Goal: Information Seeking & Learning: Learn about a topic

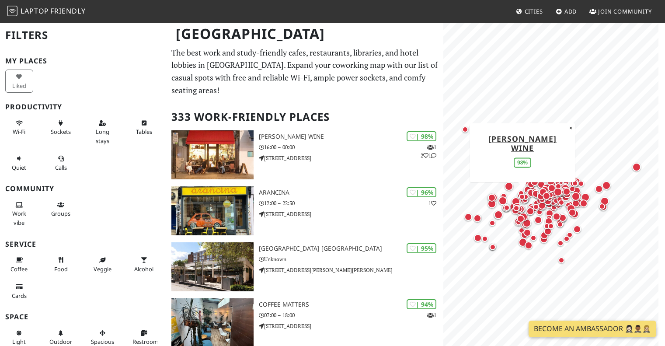
click at [531, 11] on span "Cities" at bounding box center [534, 11] width 18 height 8
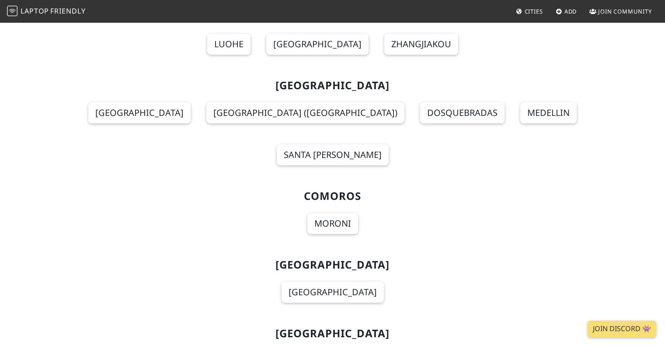
scroll to position [1837, 0]
click at [569, 10] on span "Add" at bounding box center [571, 11] width 13 height 8
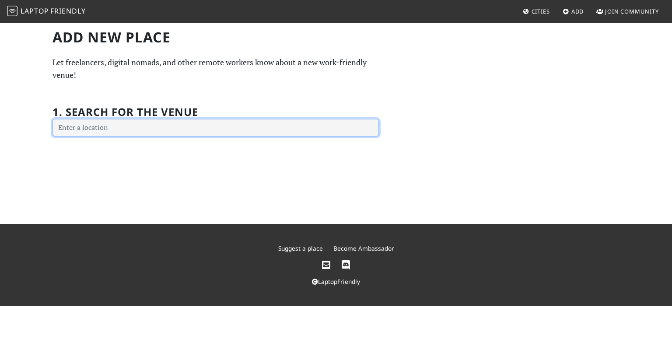
click at [139, 129] on input "text" at bounding box center [215, 127] width 326 height 17
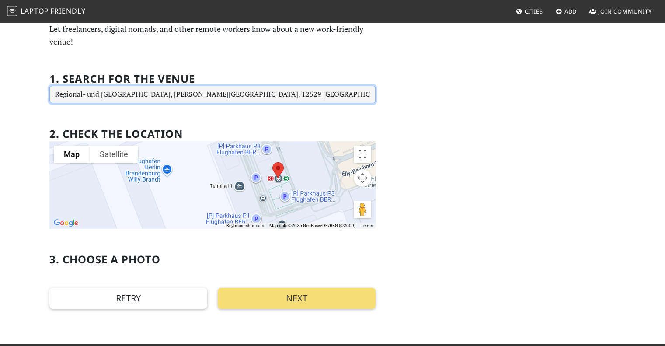
scroll to position [44, 0]
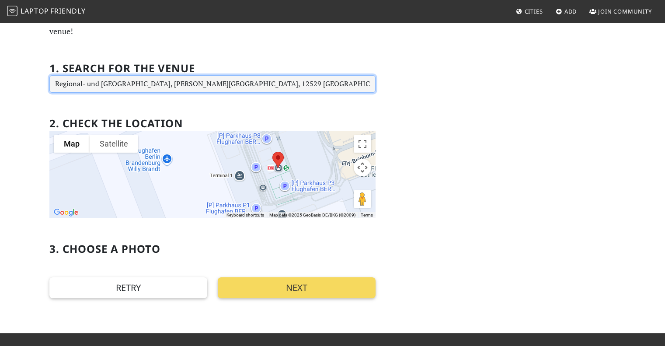
type input "Regional- und Fernbahnhof Flughafen, Melli-Beese-Ring, 12529 Schönefeld, Germany"
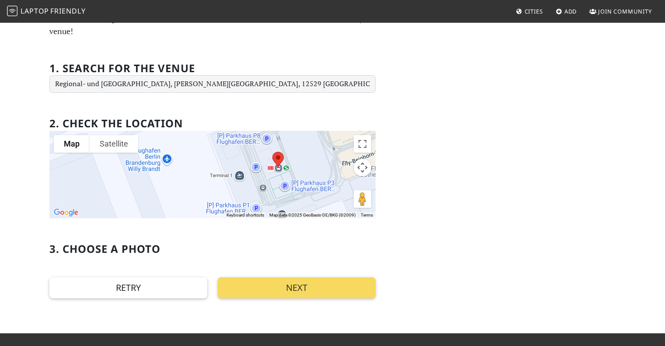
click at [283, 293] on button "Next" at bounding box center [297, 287] width 158 height 21
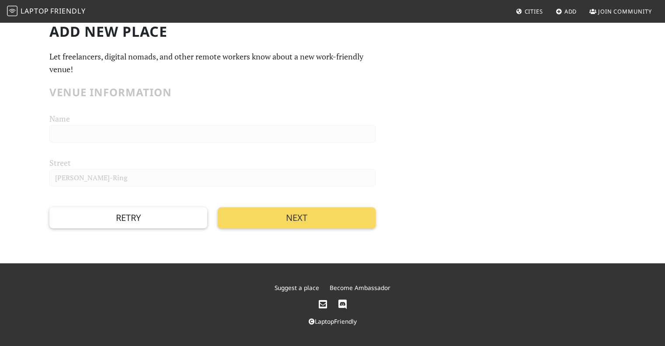
scroll to position [5, 0]
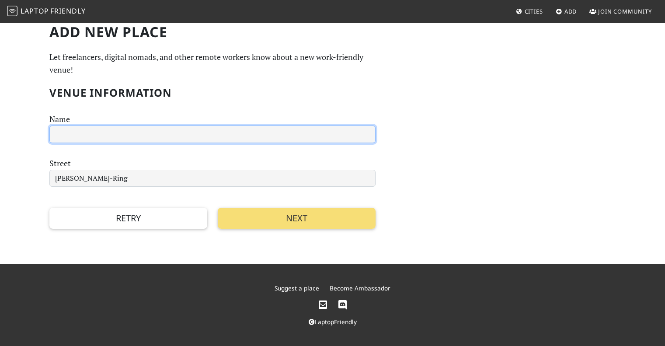
click at [94, 130] on input "text" at bounding box center [212, 134] width 326 height 17
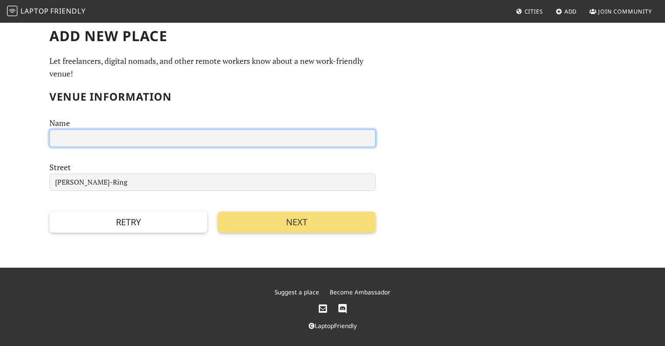
scroll to position [0, 0]
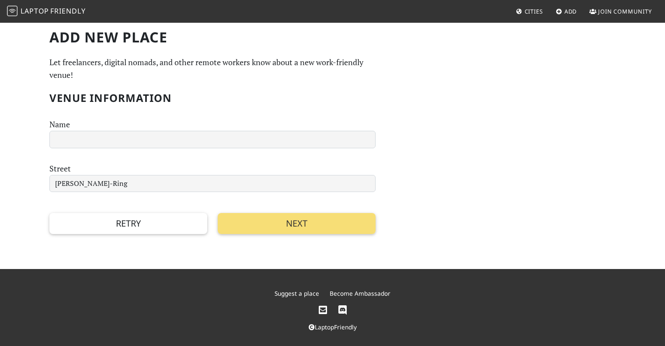
click at [310, 235] on div "Add new Place Let freelancers, digital nomads, and other remote workers know ab…" at bounding box center [332, 146] width 665 height 248
click at [308, 230] on button "Next" at bounding box center [297, 223] width 158 height 21
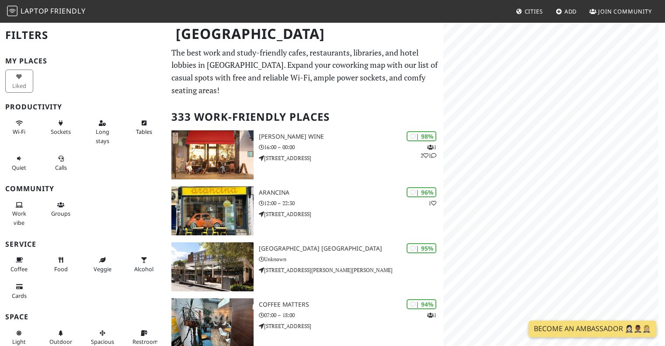
click at [537, 8] on span "Cities" at bounding box center [534, 11] width 18 height 8
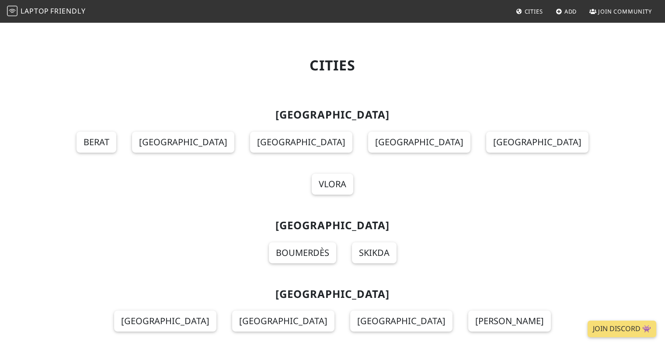
click at [618, 12] on span "Join Community" at bounding box center [625, 11] width 54 height 8
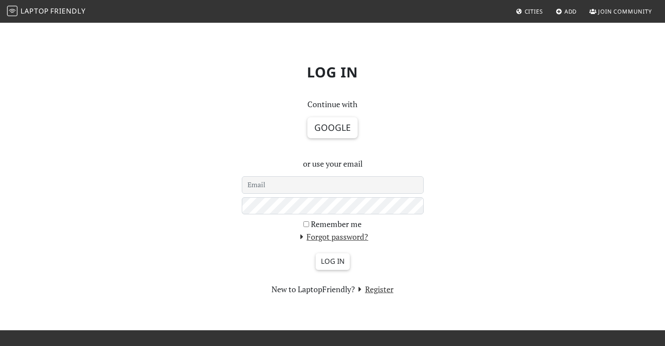
click at [608, 12] on span "Join Community" at bounding box center [625, 11] width 54 height 8
click at [517, 159] on div "Log in Continue with Google or use your email Remember me Forgot password? Log …" at bounding box center [332, 176] width 577 height 239
click at [29, 12] on span "Laptop" at bounding box center [35, 11] width 28 height 10
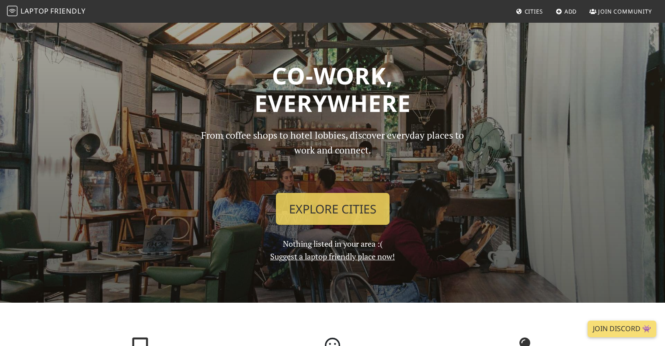
click at [14, 8] on img at bounding box center [12, 11] width 10 height 10
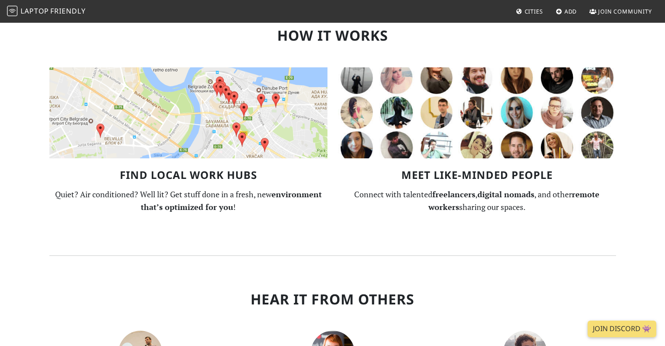
scroll to position [972, 0]
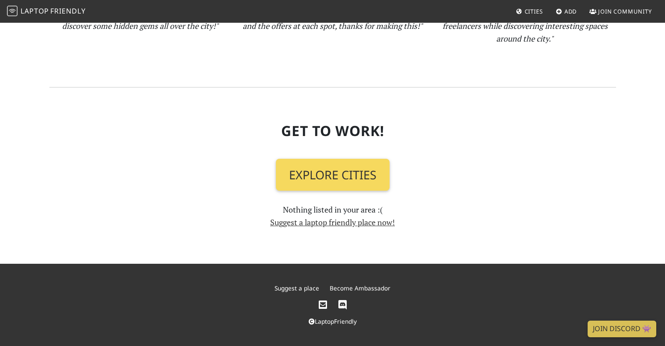
click at [363, 172] on link "Explore Cities" at bounding box center [333, 175] width 114 height 32
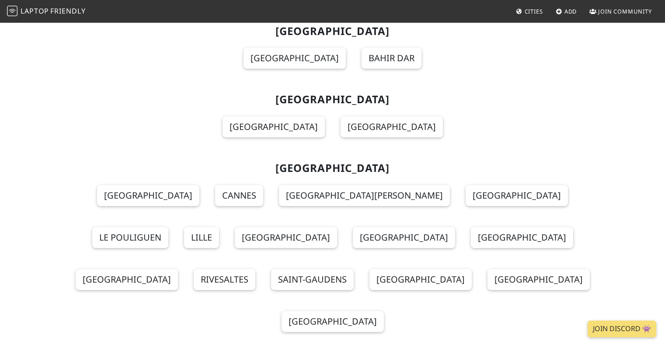
scroll to position [2711, 0]
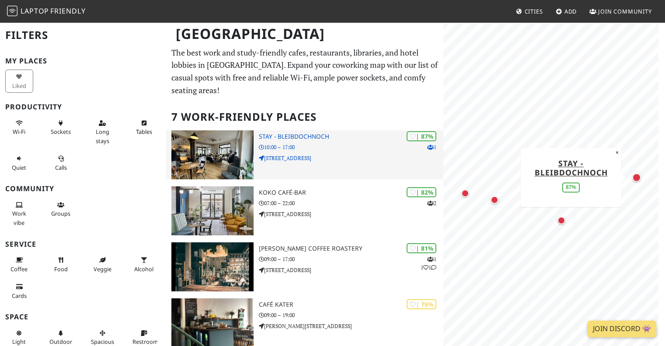
click at [224, 139] on img at bounding box center [212, 154] width 82 height 49
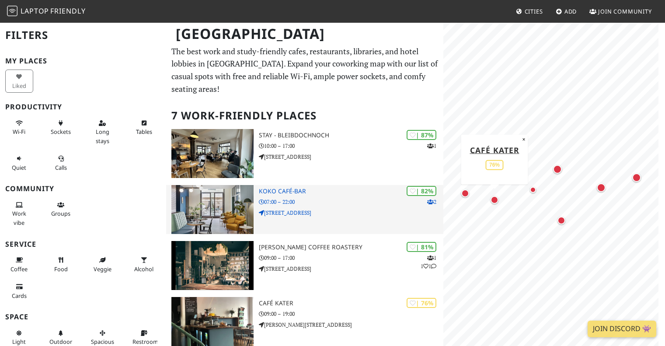
scroll to position [1, 0]
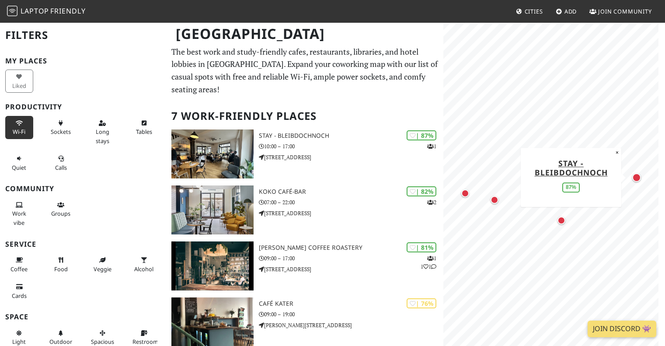
click at [16, 125] on icon at bounding box center [19, 124] width 7 height 6
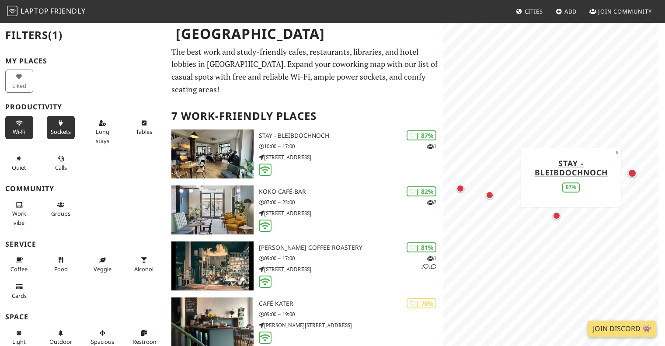
click at [63, 130] on span "Sockets" at bounding box center [61, 132] width 20 height 8
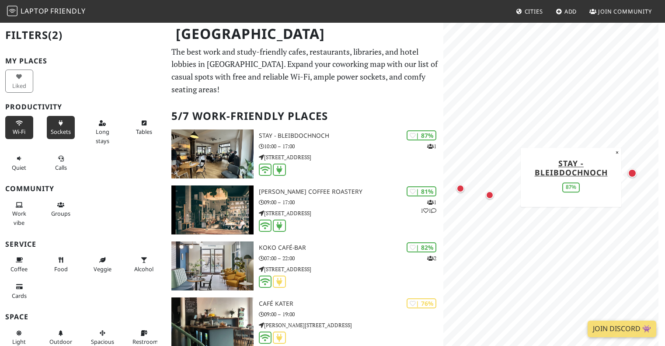
click at [63, 130] on span "Sockets" at bounding box center [61, 132] width 20 height 8
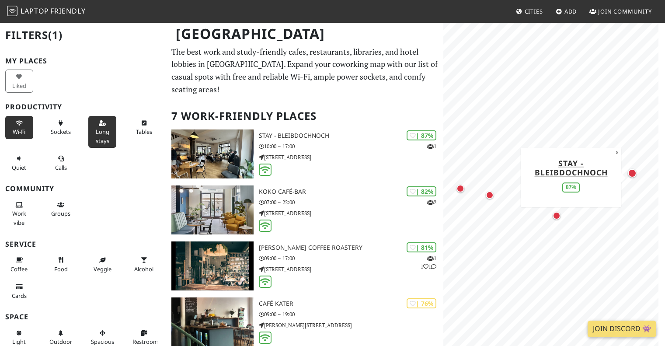
click at [103, 133] on span "Long stays" at bounding box center [103, 136] width 14 height 17
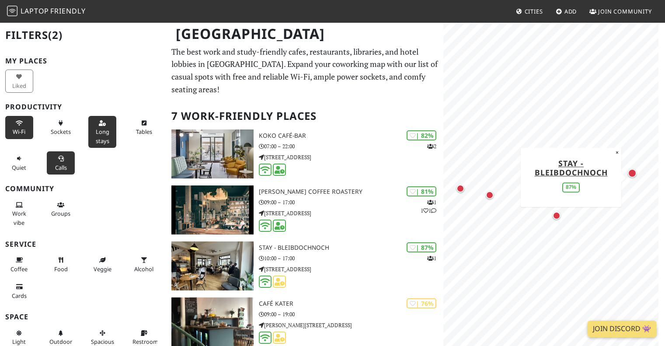
click at [59, 164] on span "Calls" at bounding box center [61, 168] width 12 height 8
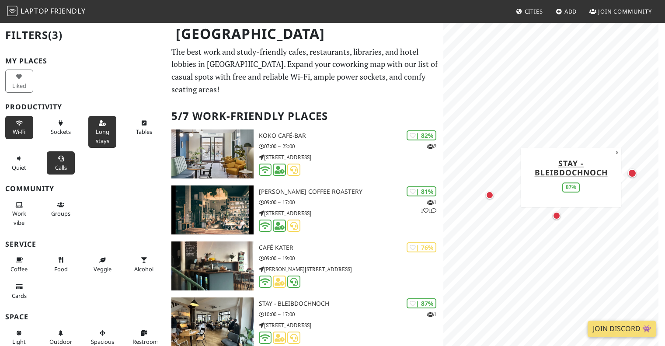
click at [59, 164] on span "Calls" at bounding box center [61, 168] width 12 height 8
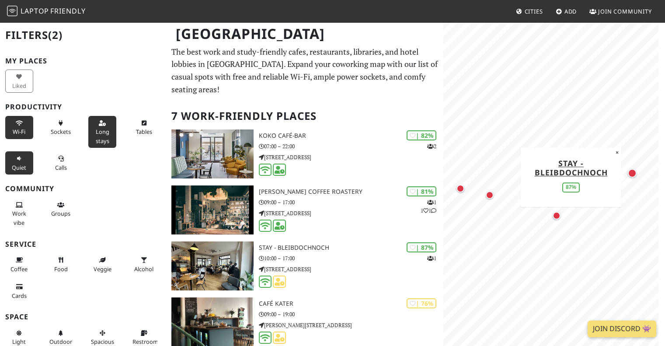
click at [17, 168] on span "Quiet" at bounding box center [19, 168] width 14 height 8
click at [17, 224] on span "Work vibe" at bounding box center [19, 217] width 14 height 17
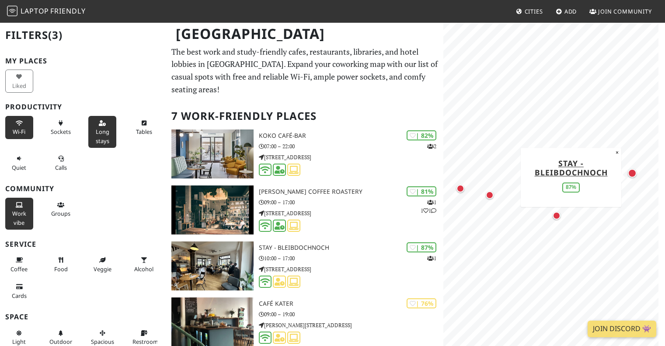
click at [17, 224] on span "Work vibe" at bounding box center [19, 217] width 14 height 17
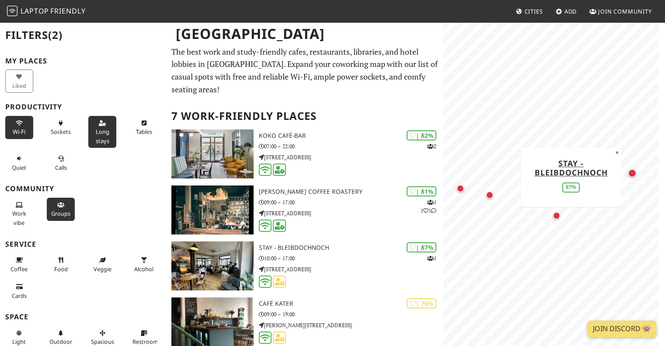
click at [62, 215] on span "Groups" at bounding box center [60, 213] width 19 height 8
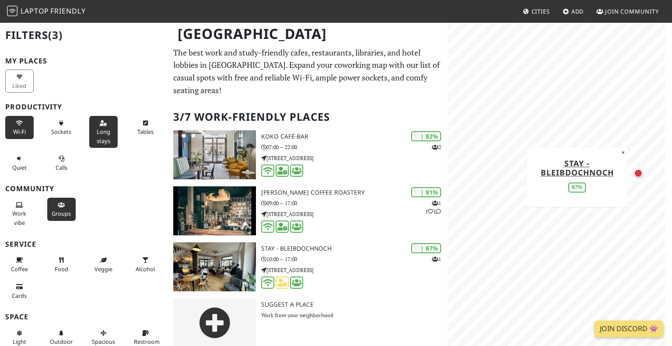
click at [62, 215] on span "Groups" at bounding box center [61, 213] width 19 height 8
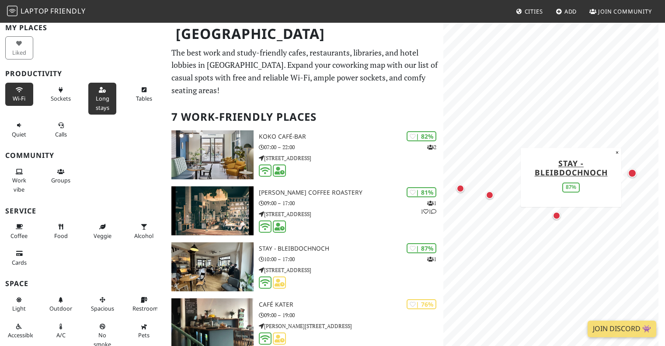
scroll to position [44, 0]
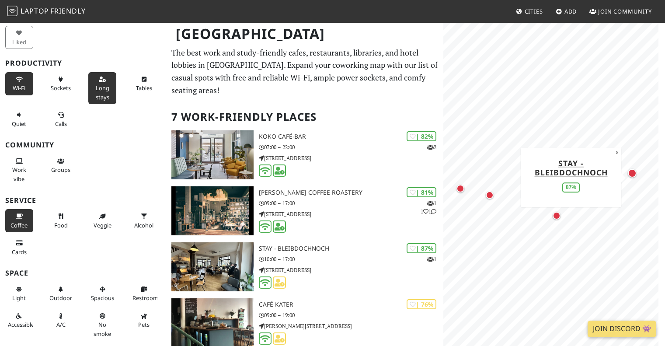
click at [17, 226] on span "Coffee" at bounding box center [18, 225] width 17 height 8
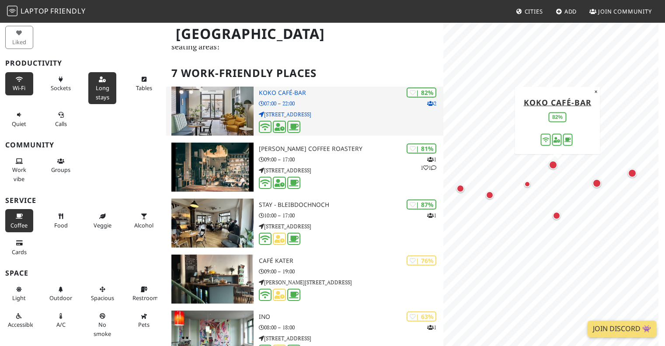
click at [213, 95] on img at bounding box center [212, 111] width 82 height 49
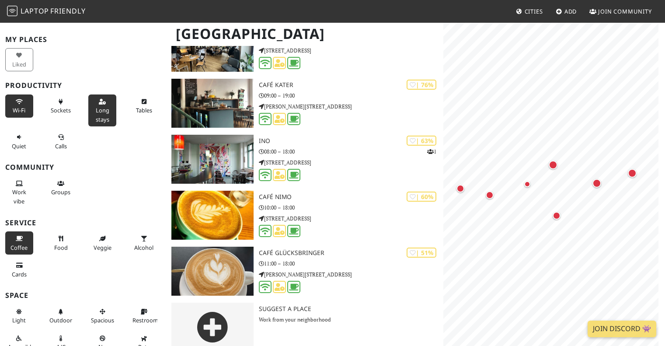
scroll to position [0, 0]
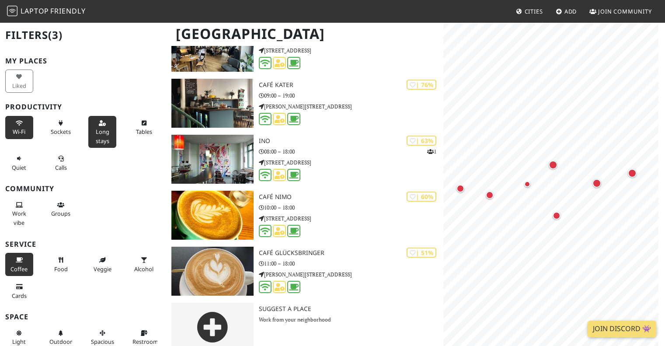
click at [101, 140] on span "Long stays" at bounding box center [103, 136] width 14 height 17
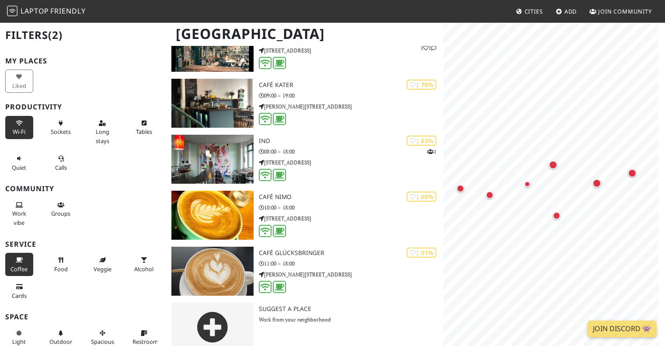
click at [22, 267] on span "Coffee" at bounding box center [18, 269] width 17 height 8
click at [22, 133] on span "Wi-Fi" at bounding box center [19, 132] width 13 height 8
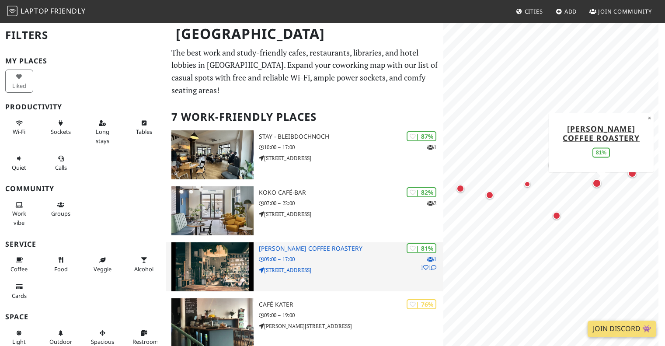
click at [217, 248] on img at bounding box center [212, 266] width 82 height 49
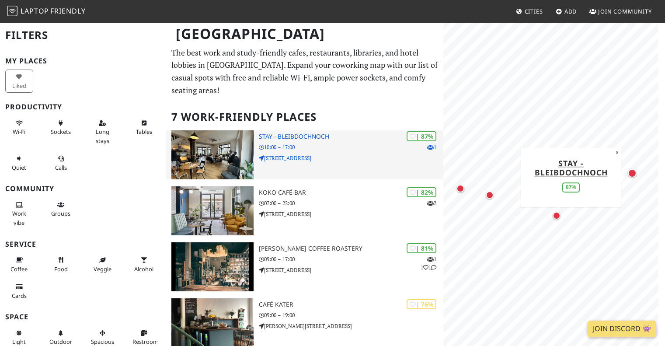
click at [193, 130] on img at bounding box center [212, 154] width 82 height 49
click at [238, 164] on img at bounding box center [212, 154] width 82 height 49
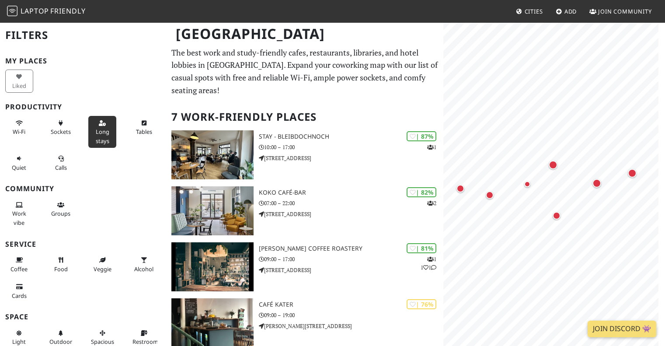
click at [99, 143] on span "Long stays" at bounding box center [103, 136] width 14 height 17
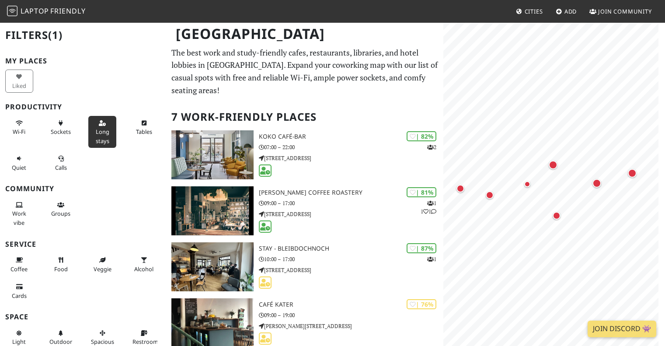
click at [99, 143] on span "Long stays" at bounding box center [103, 136] width 14 height 17
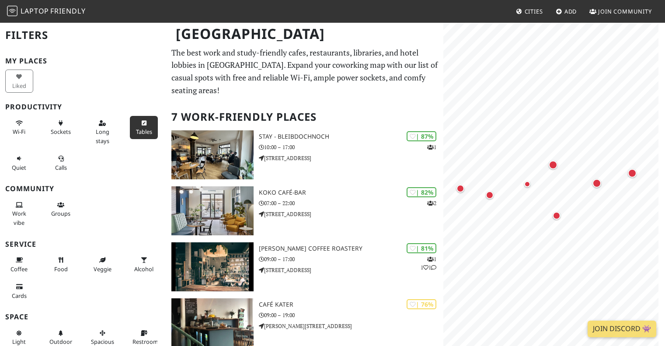
click at [139, 133] on span "Tables" at bounding box center [144, 132] width 16 height 8
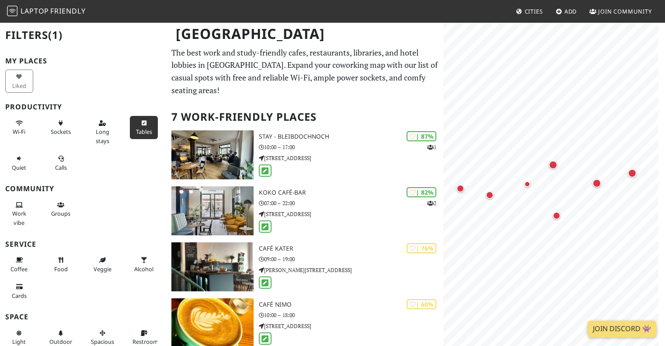
click at [139, 133] on span "Tables" at bounding box center [144, 132] width 16 height 8
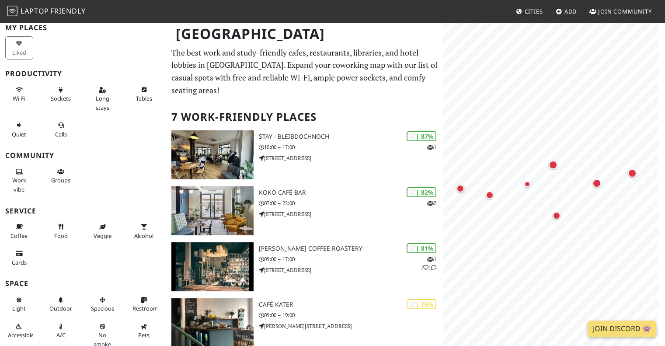
scroll to position [67, 0]
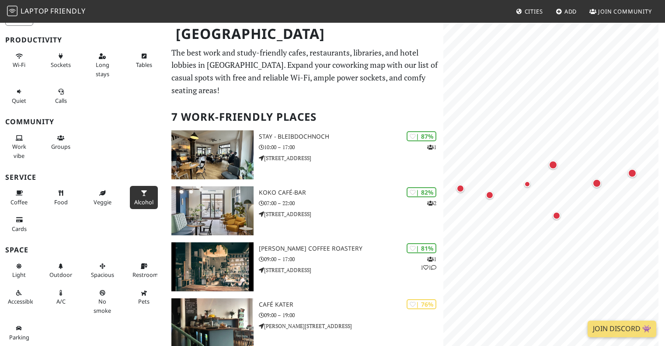
click at [138, 200] on span "Alcohol" at bounding box center [143, 202] width 19 height 8
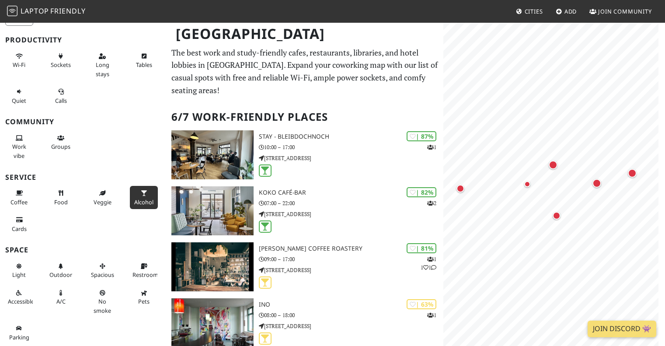
click at [138, 200] on span "Alcohol" at bounding box center [143, 202] width 19 height 8
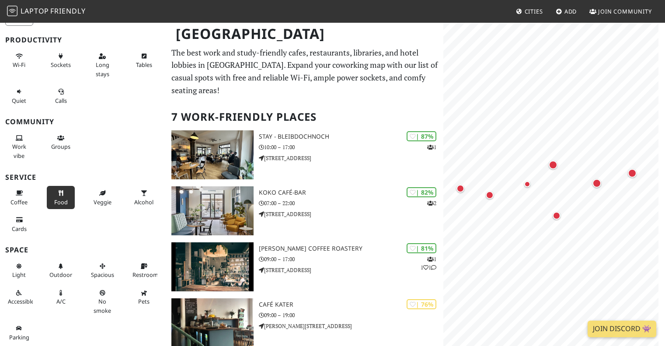
click at [60, 202] on span "Food" at bounding box center [61, 202] width 14 height 8
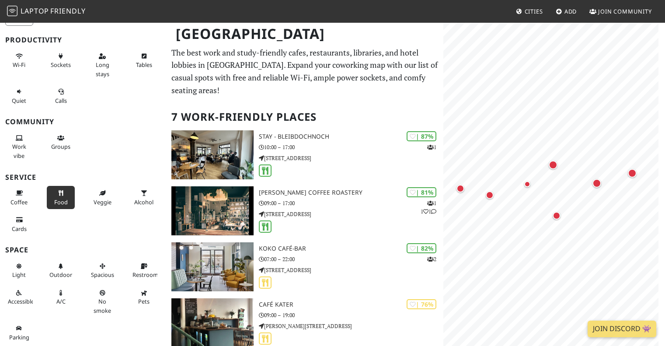
click at [60, 202] on span "Food" at bounding box center [61, 202] width 14 height 8
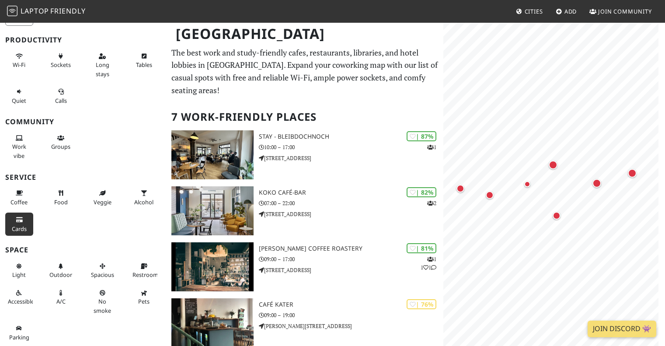
click at [24, 231] on span "Cards" at bounding box center [19, 229] width 15 height 8
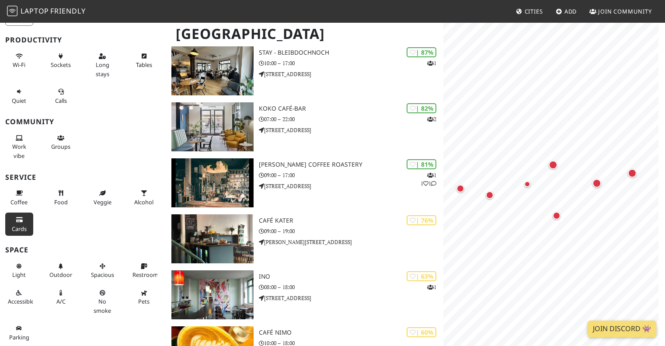
scroll to position [87, 0]
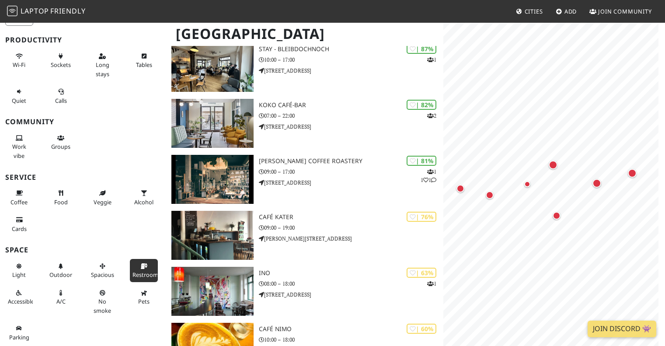
click at [143, 276] on span "Restroom" at bounding box center [146, 275] width 26 height 8
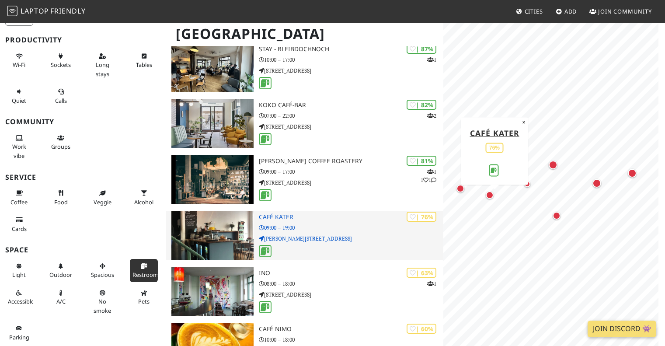
scroll to position [0, 0]
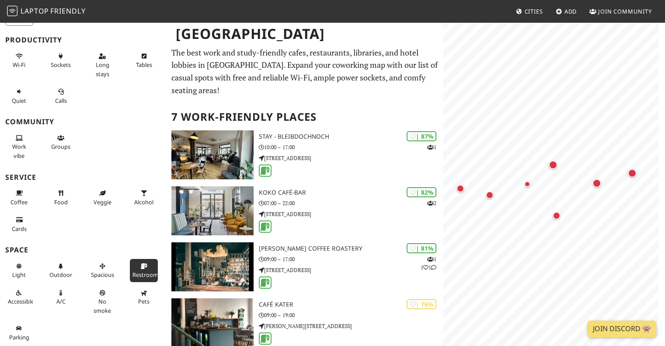
click at [138, 270] on button "Restroom" at bounding box center [144, 270] width 28 height 23
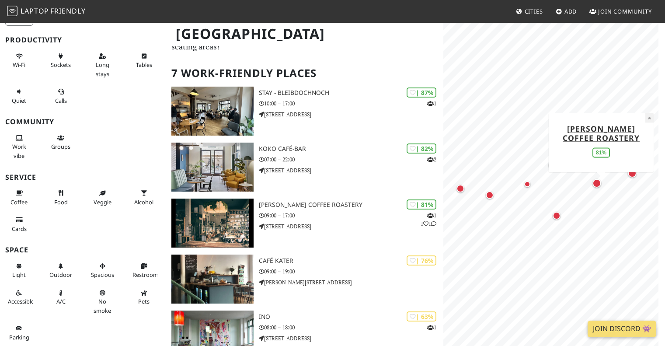
click at [650, 116] on button "×" at bounding box center [649, 118] width 8 height 10
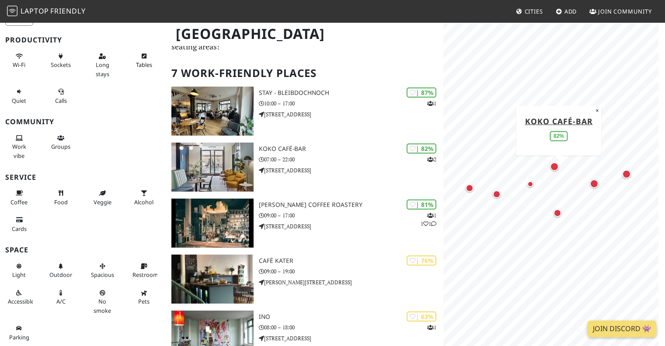
click at [556, 167] on div "Map marker" at bounding box center [554, 166] width 9 height 9
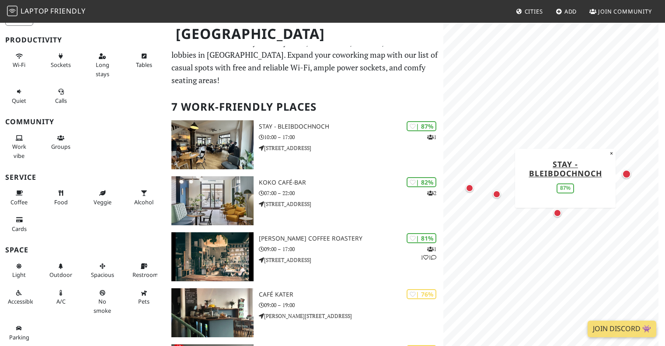
scroll to position [0, 0]
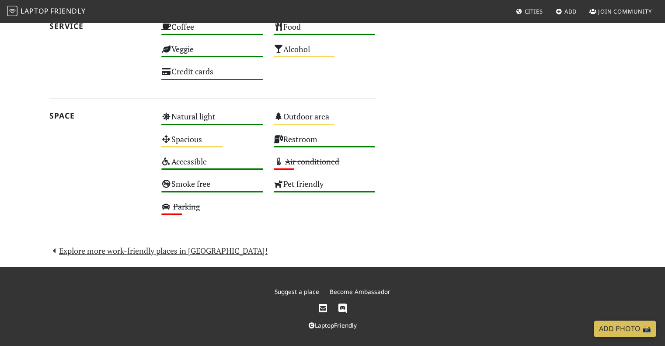
scroll to position [569, 0]
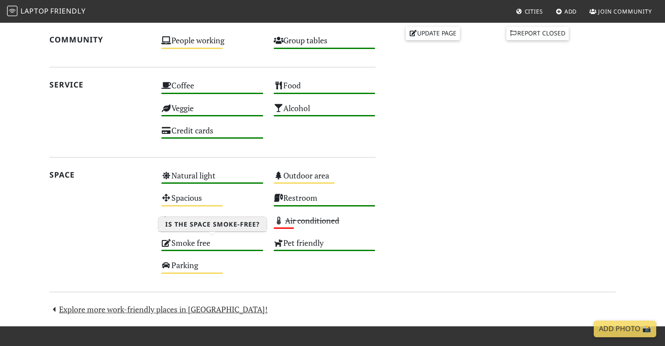
scroll to position [262, 0]
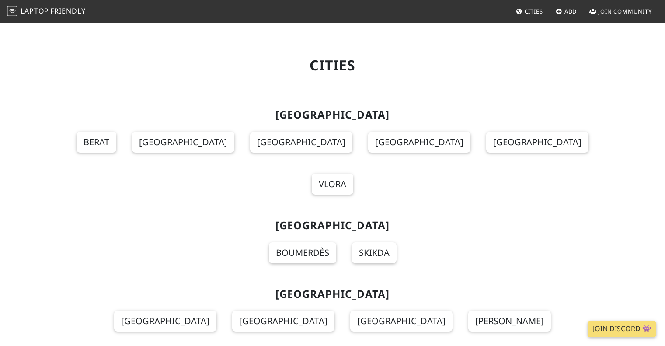
scroll to position [2711, 0]
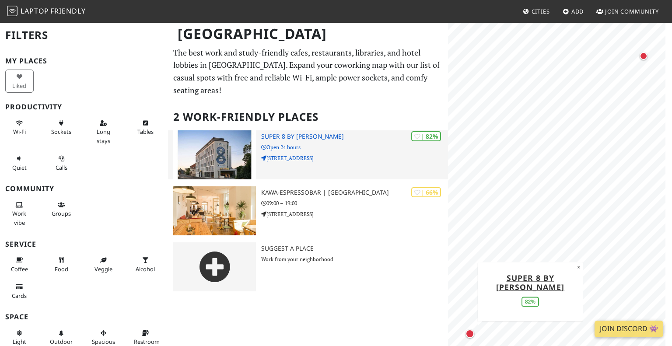
click at [215, 146] on img at bounding box center [214, 154] width 83 height 49
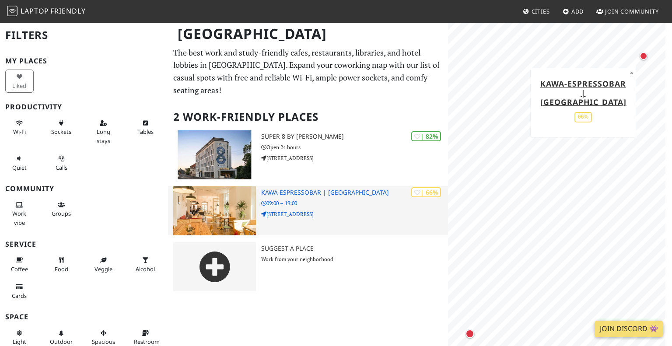
click at [234, 188] on img at bounding box center [214, 210] width 83 height 49
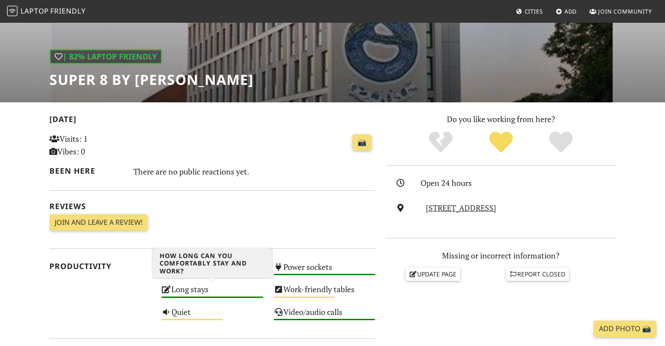
scroll to position [44, 0]
